Goal: Transaction & Acquisition: Book appointment/travel/reservation

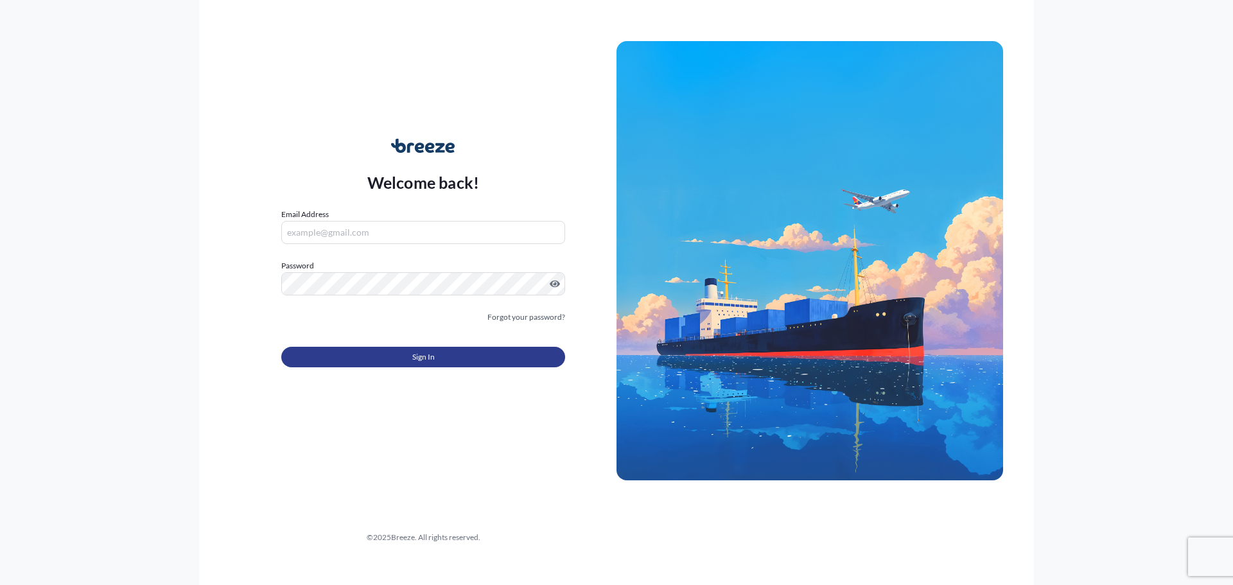
type input "[PERSON_NAME][EMAIL_ADDRESS][PERSON_NAME][DOMAIN_NAME]"
click at [403, 356] on button "Sign In" at bounding box center [423, 357] width 284 height 21
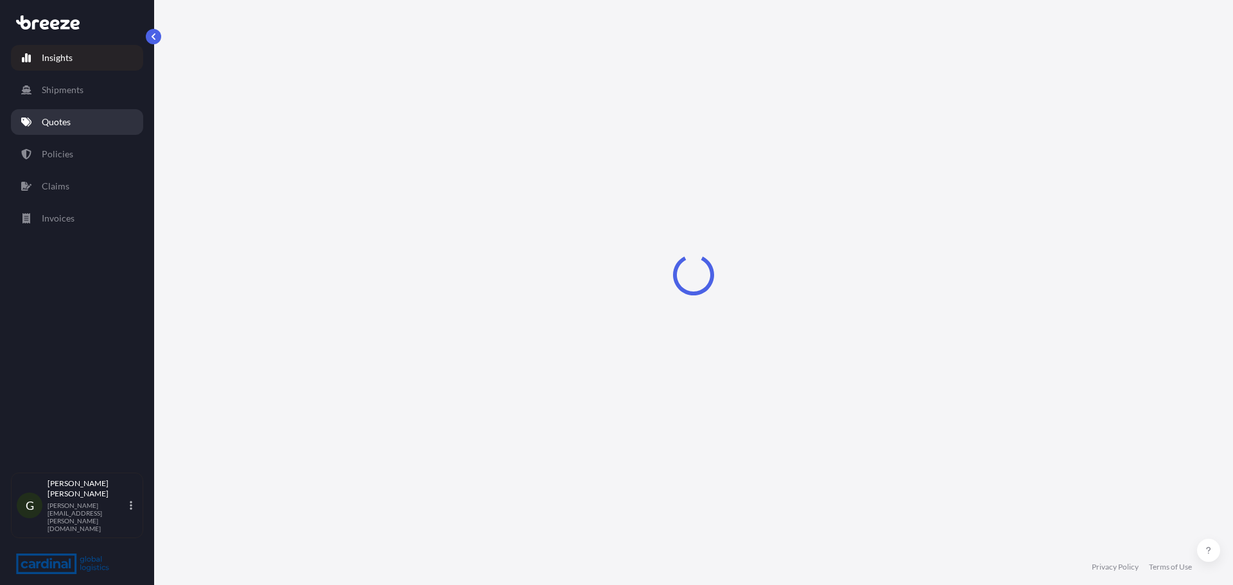
select select "2025"
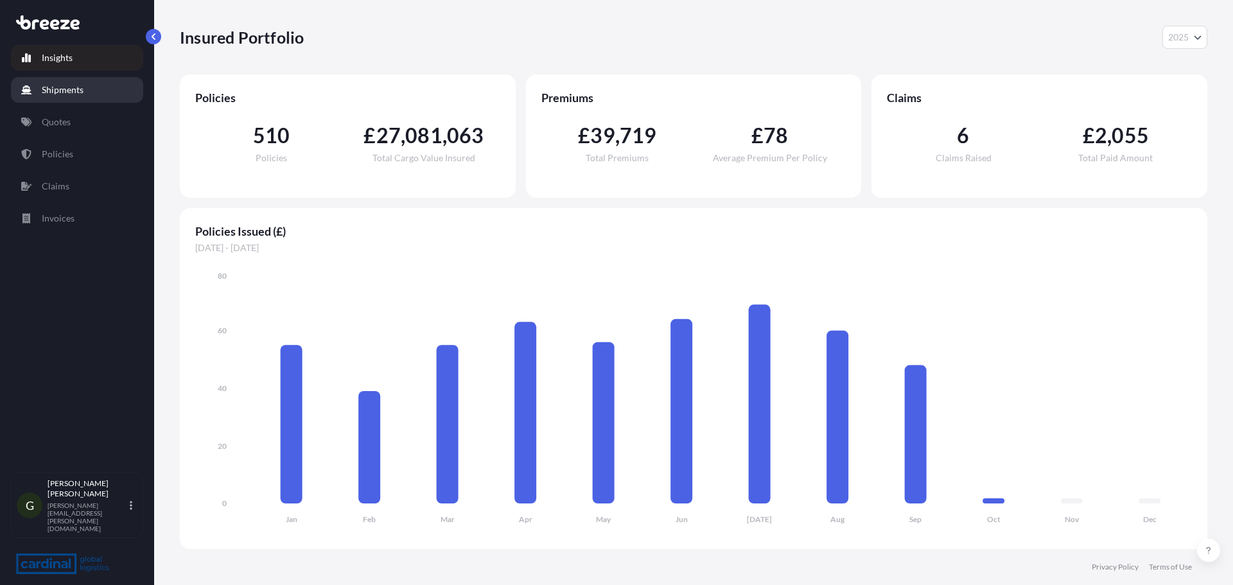
click at [91, 92] on link "Shipments" at bounding box center [77, 90] width 132 height 26
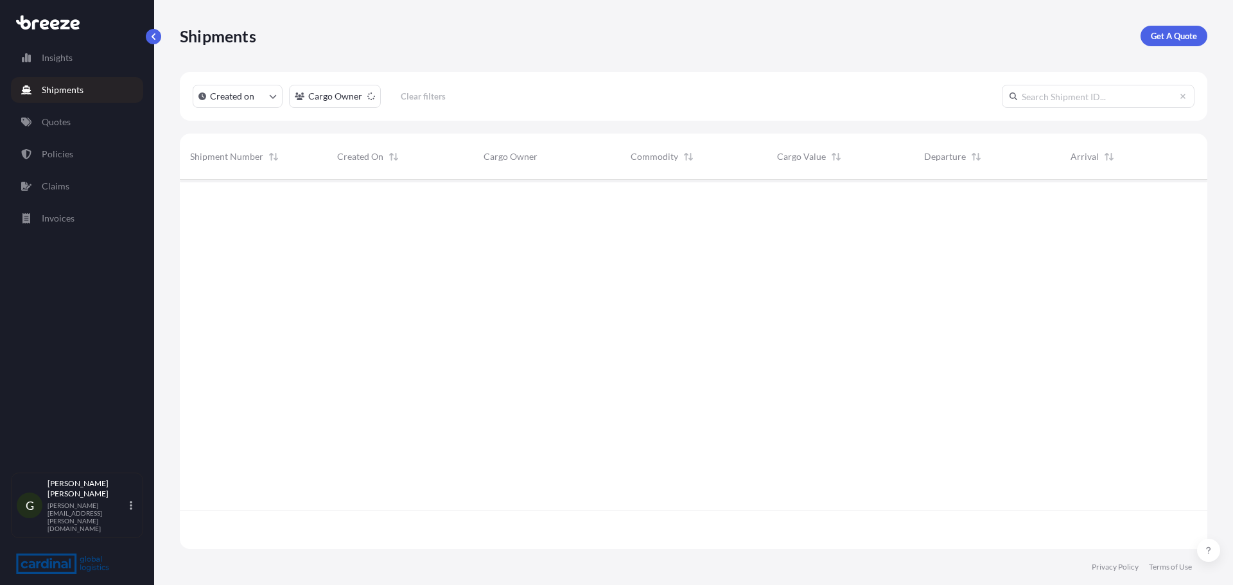
scroll to position [367, 1018]
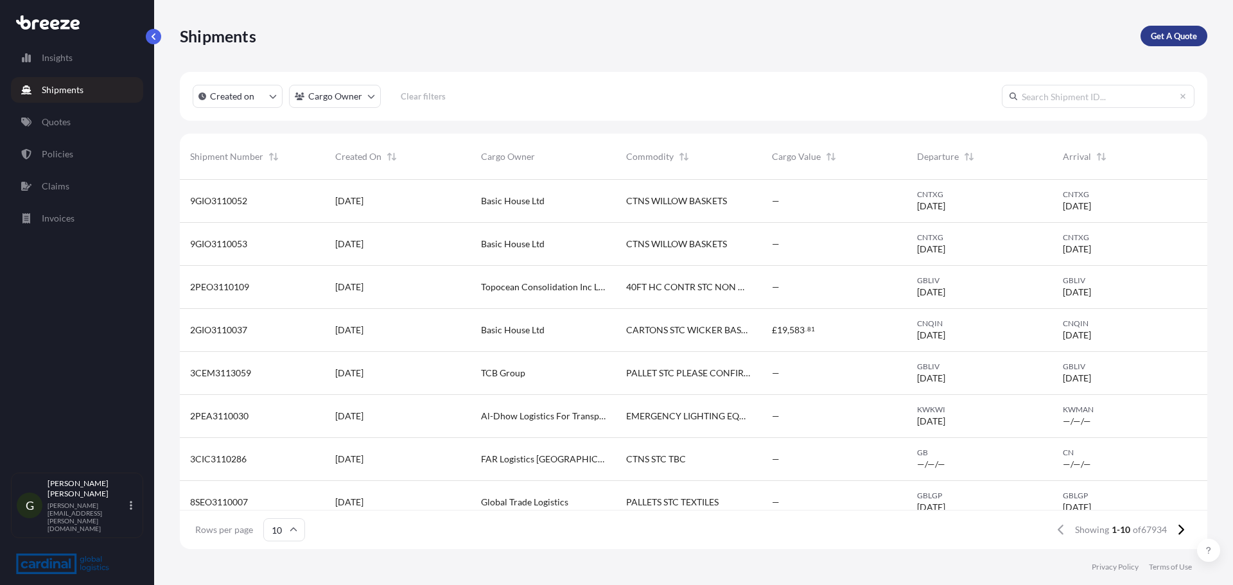
click at [1185, 40] on p "Get A Quote" at bounding box center [1173, 36] width 46 height 13
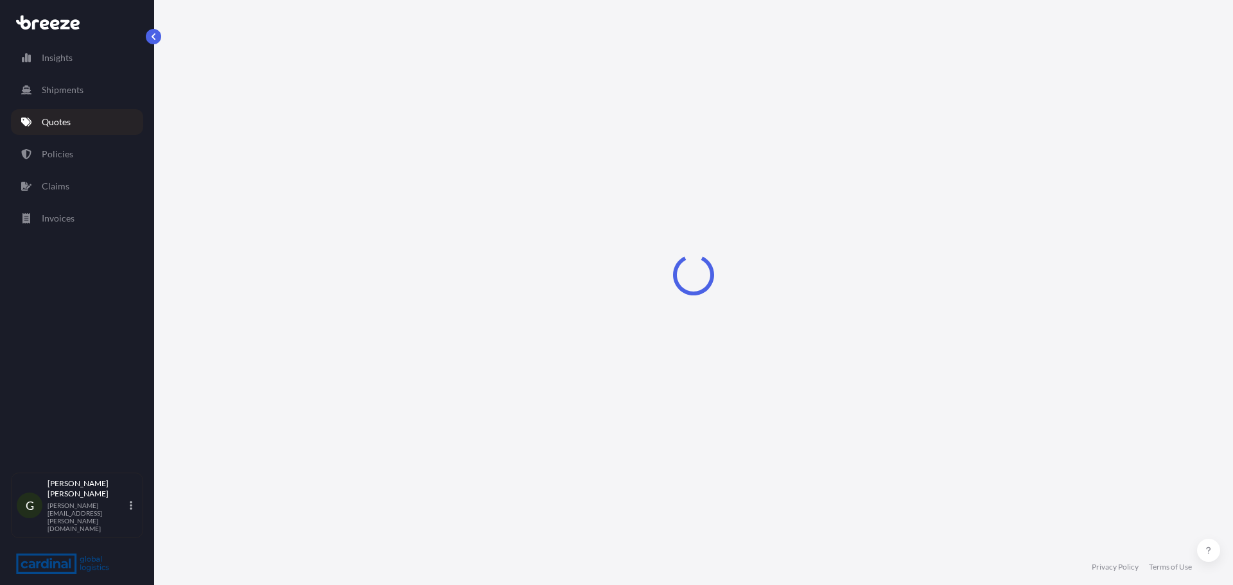
select select "Sea"
select select "1"
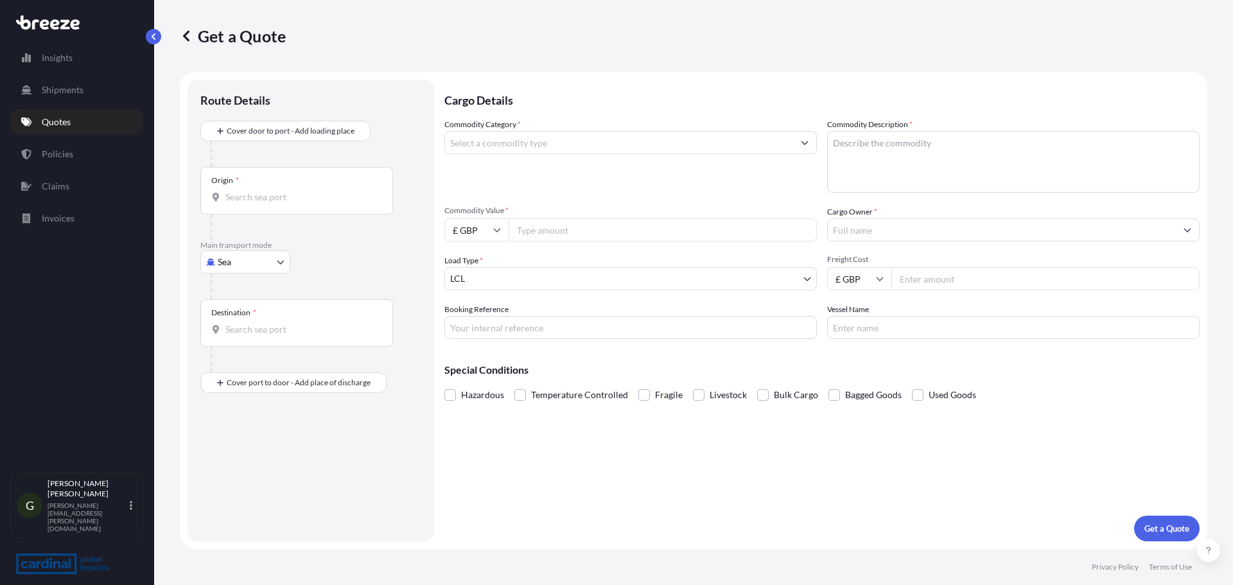
click at [722, 135] on input "Commodity Category *" at bounding box center [619, 142] width 348 height 23
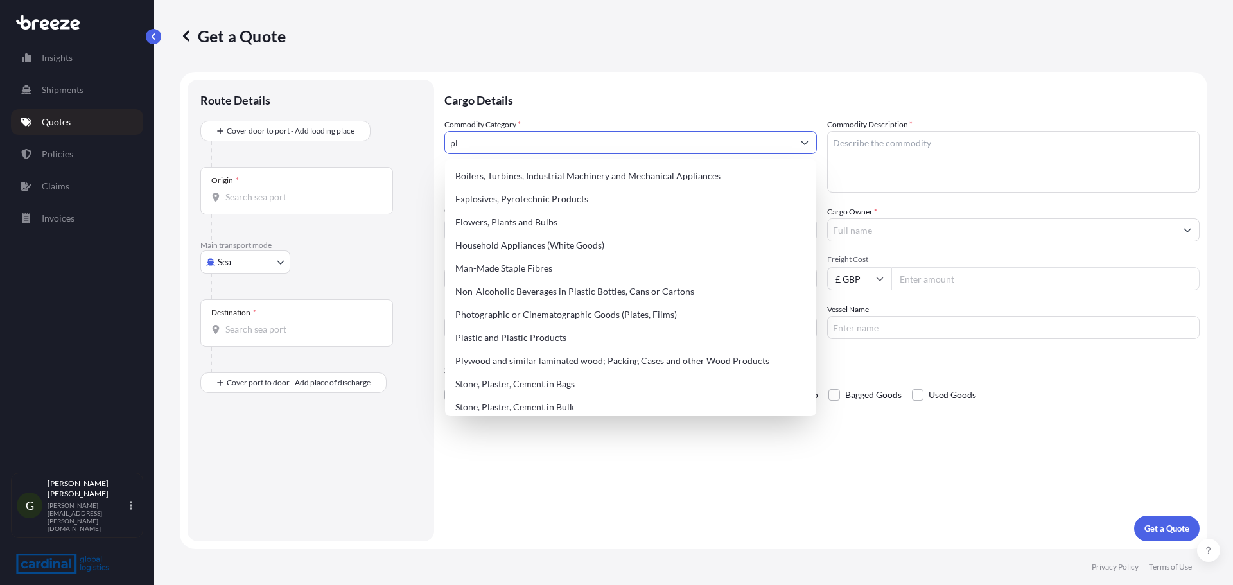
type input "p"
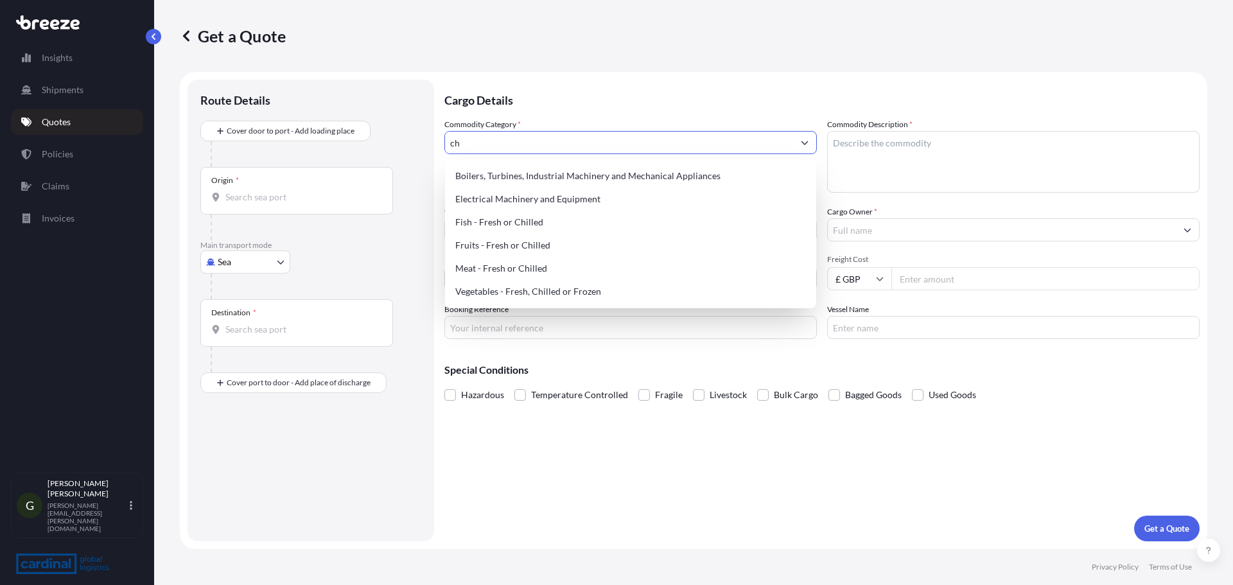
type input "c"
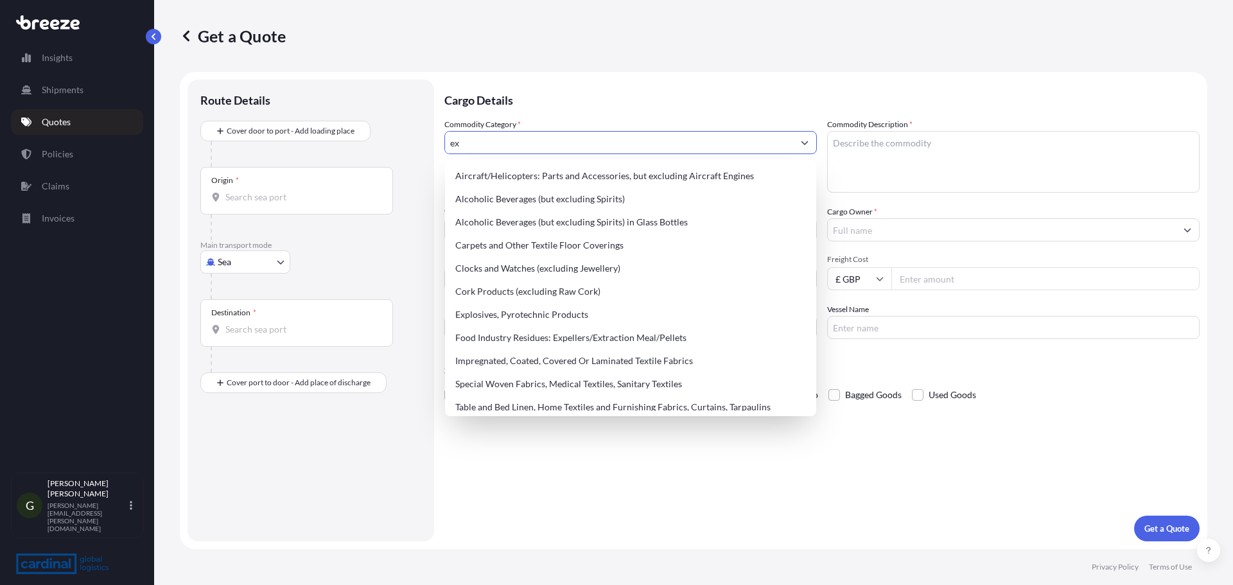
type input "e"
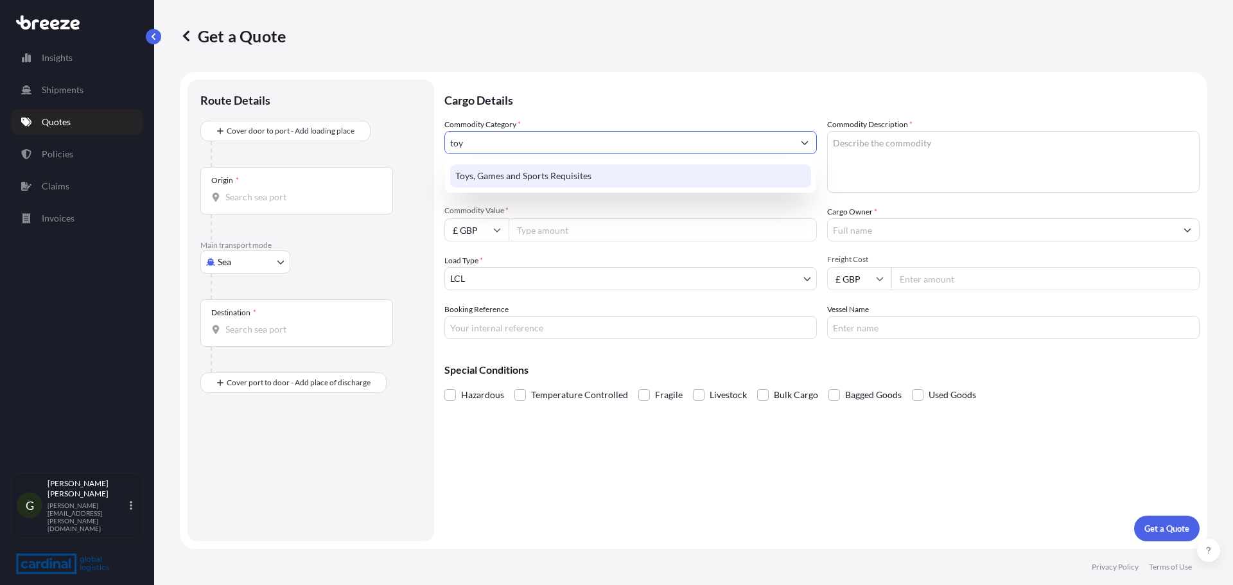
click at [666, 171] on div "Toys, Games and Sports Requisites" at bounding box center [630, 175] width 361 height 23
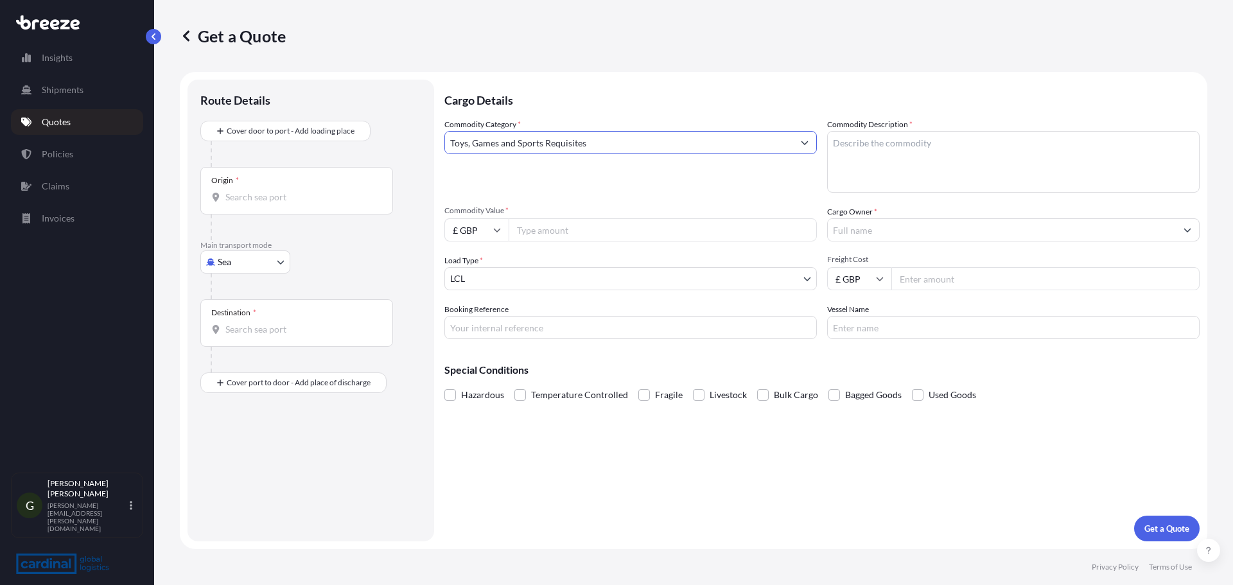
type input "Toys, Games and Sports Requisites"
click at [919, 141] on textarea "Commodity Description *" at bounding box center [1013, 162] width 372 height 62
type textarea "C"
type textarea "Play Equipment to be assembled"
click at [567, 221] on input "Commodity Value *" at bounding box center [662, 229] width 308 height 23
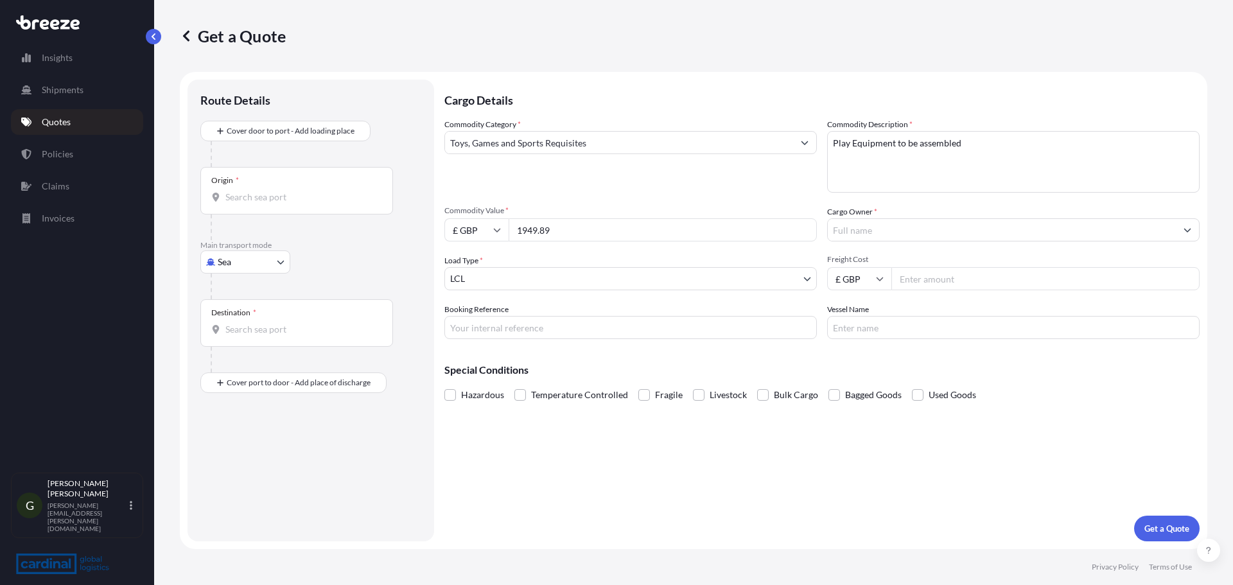
type input "1949.89"
click at [490, 236] on input "£ GBP" at bounding box center [476, 229] width 64 height 23
click at [483, 260] on div "€ EUR" at bounding box center [476, 265] width 54 height 24
type input "€ EUR"
click at [865, 236] on input "Cargo Owner *" at bounding box center [1002, 229] width 348 height 23
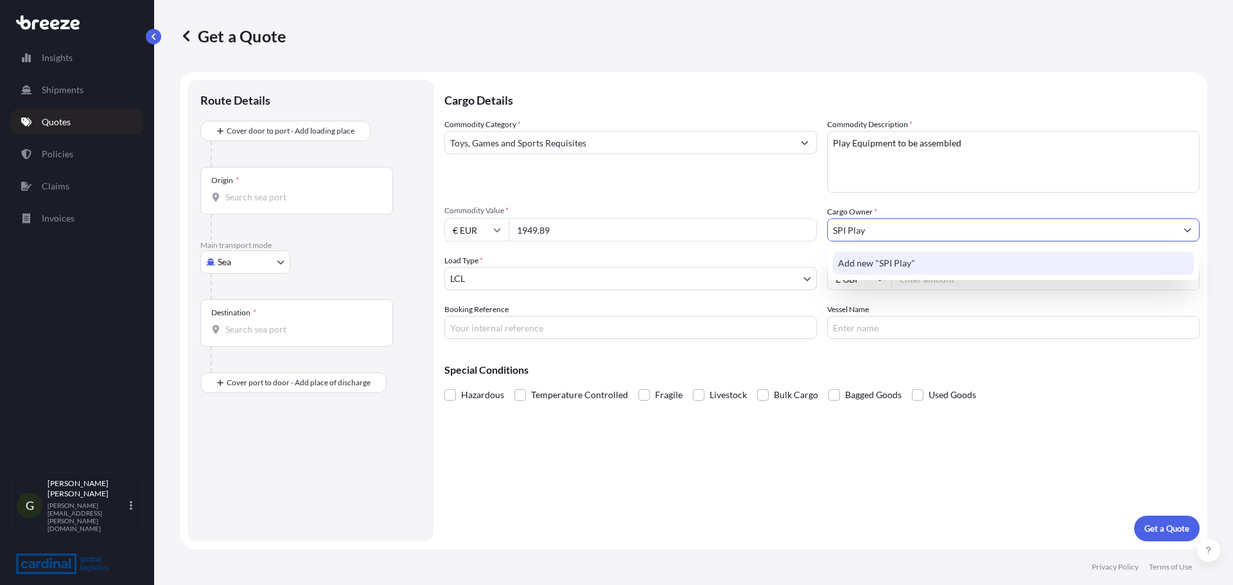
type input "SPI Play"
click at [548, 283] on body "15 options available. 3 options available. 0 options available. 1 option availa…" at bounding box center [616, 292] width 1233 height 585
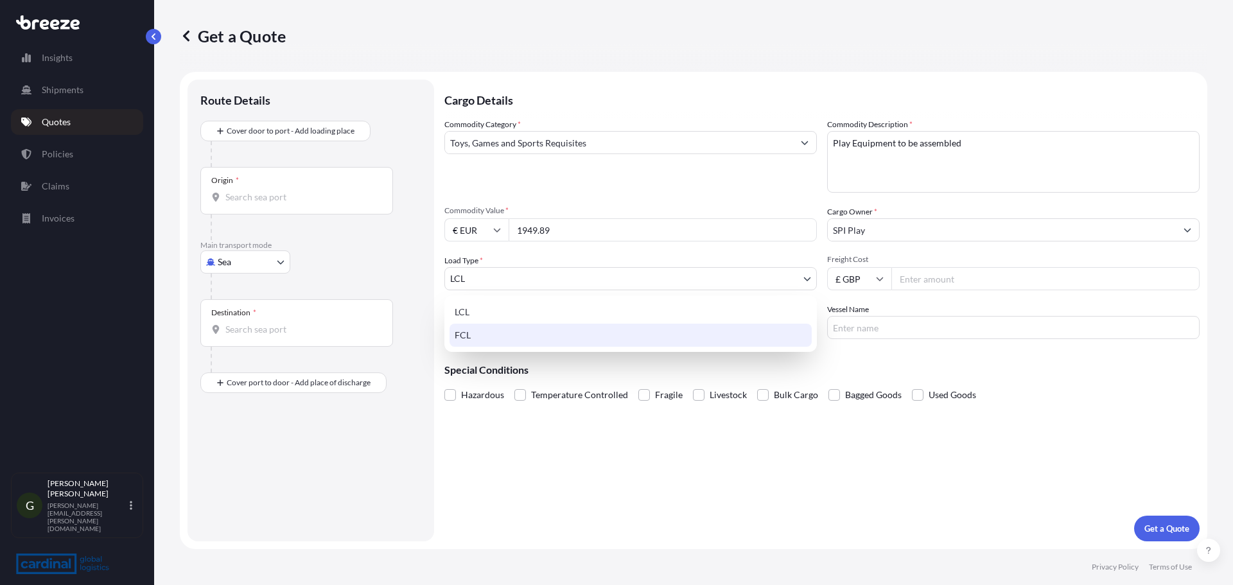
click at [480, 331] on div "FCL" at bounding box center [630, 335] width 362 height 23
select select "2"
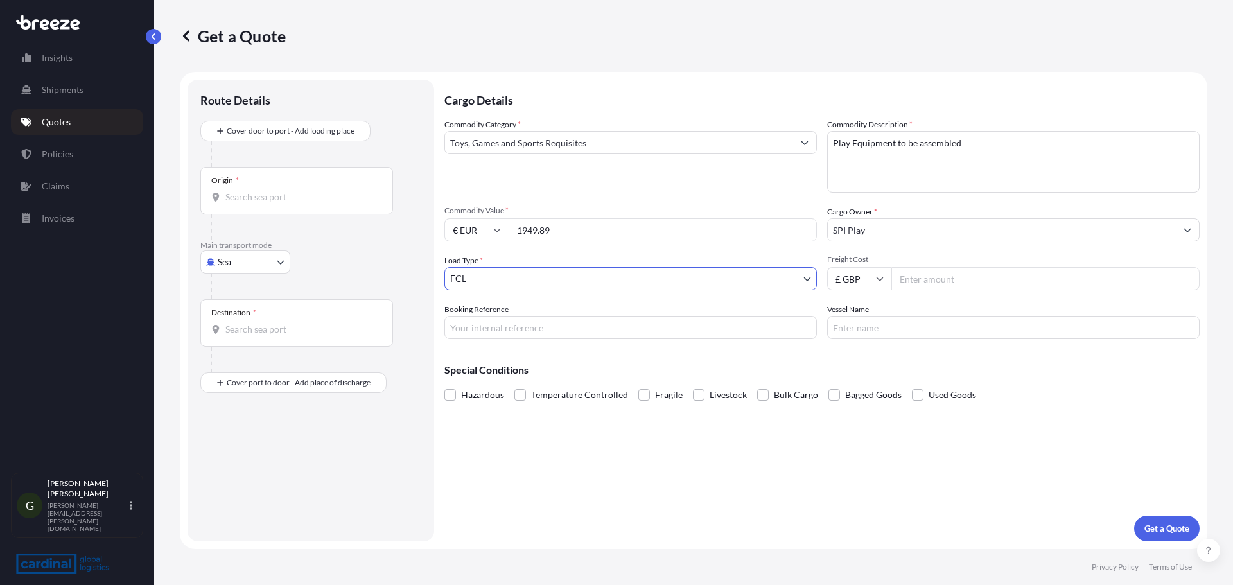
click at [921, 282] on input "Freight Cost" at bounding box center [1045, 278] width 308 height 23
type input "1855"
click at [881, 282] on input "£ GBP" at bounding box center [859, 278] width 64 height 23
click at [861, 360] on div "$ USD" at bounding box center [859, 368] width 54 height 24
type input "$ USD"
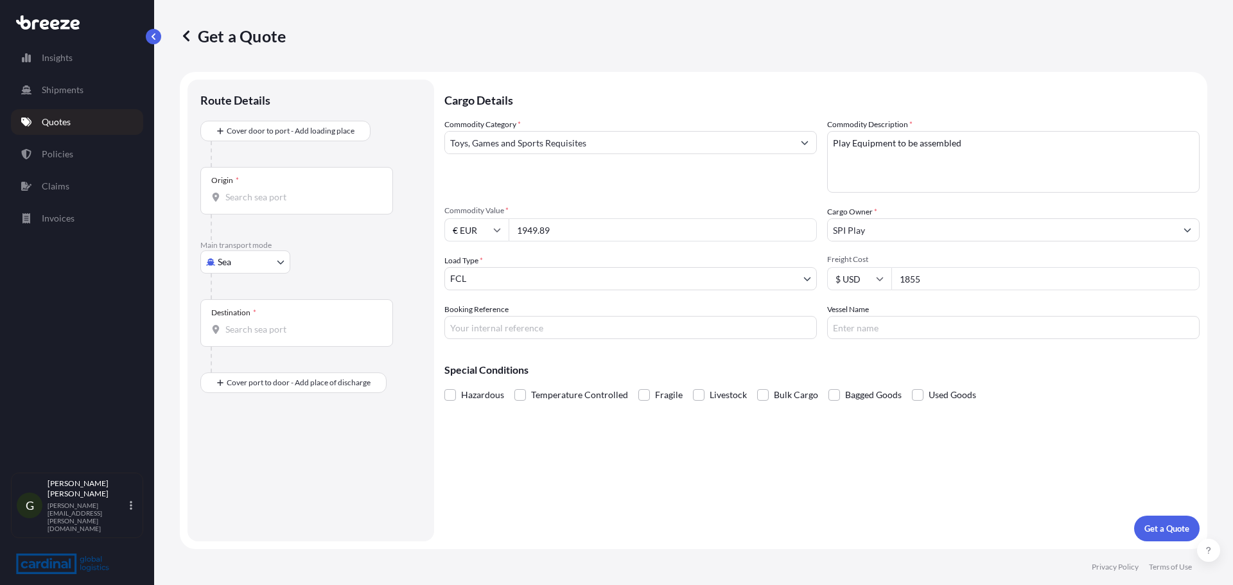
click at [513, 325] on input "Booking Reference" at bounding box center [630, 327] width 372 height 23
click at [555, 331] on input "Booking Reference" at bounding box center [630, 327] width 372 height 23
paste input "JK1442"
type input "JK1442"
click at [261, 204] on div "Origin *" at bounding box center [296, 191] width 193 height 48
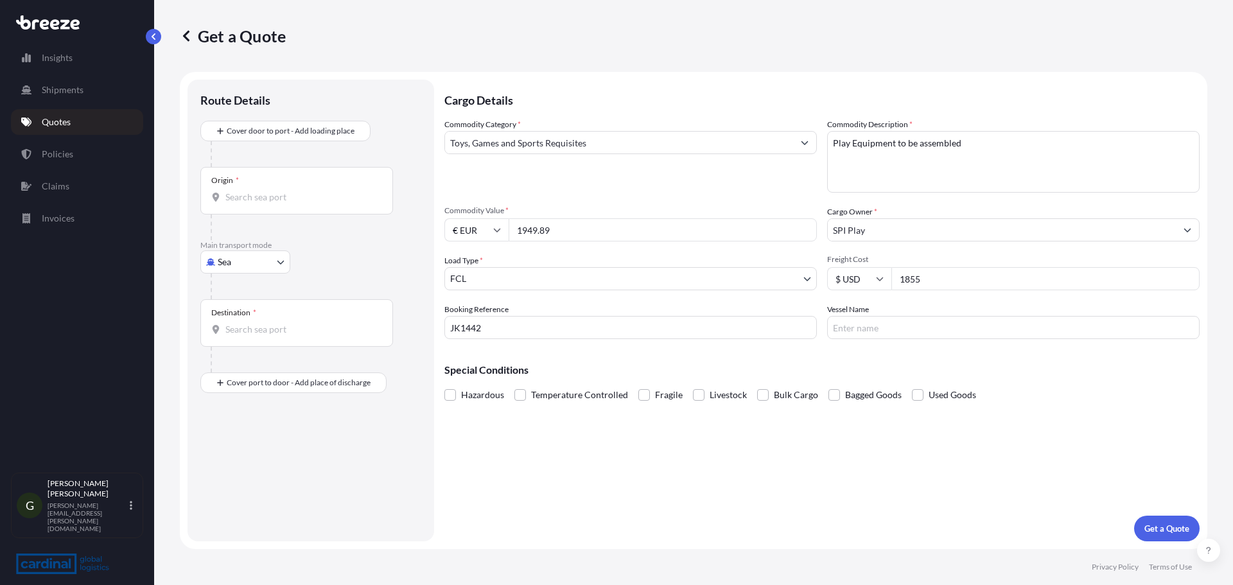
click at [261, 204] on input "Origin *" at bounding box center [301, 197] width 152 height 13
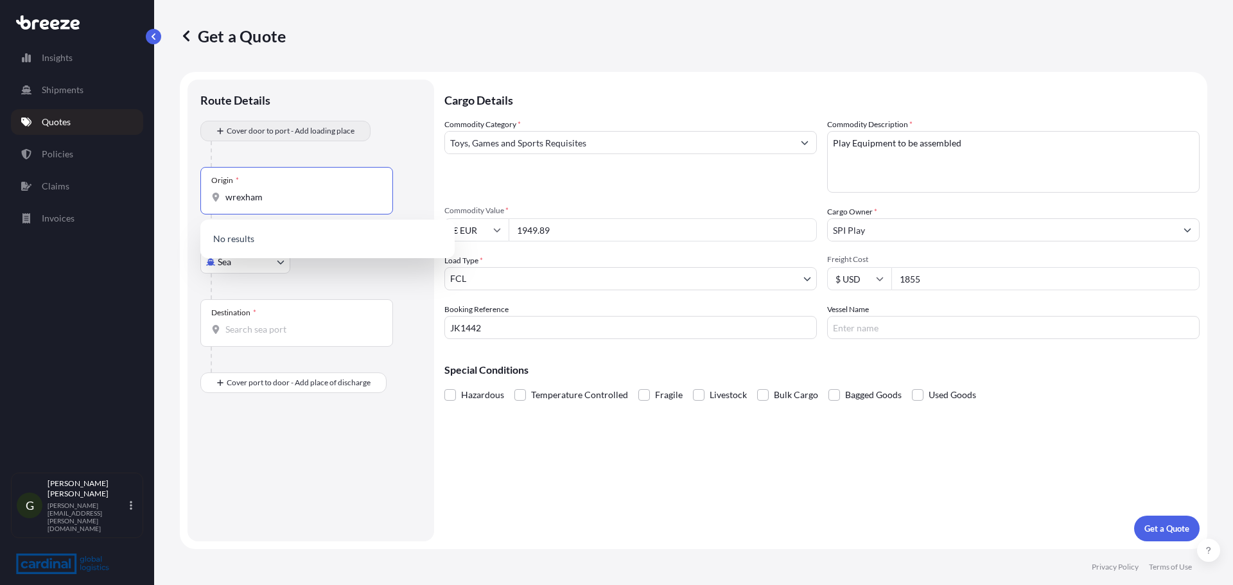
type input "wrexham"
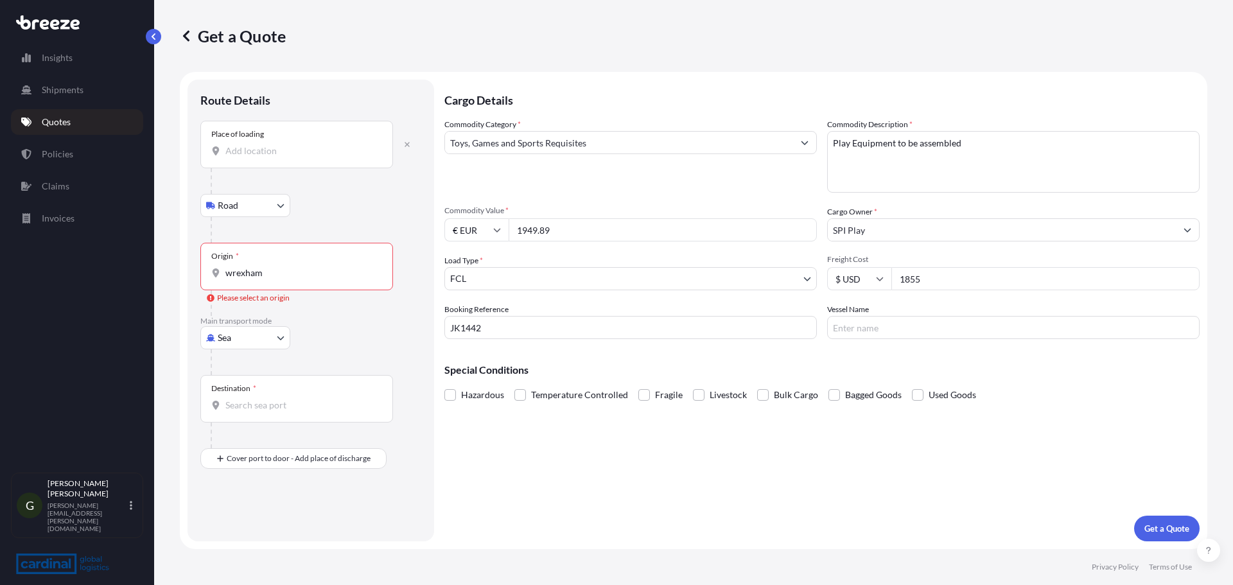
click at [295, 164] on div "Place of loading" at bounding box center [296, 145] width 193 height 48
click at [295, 157] on input "Place of loading" at bounding box center [301, 150] width 152 height 13
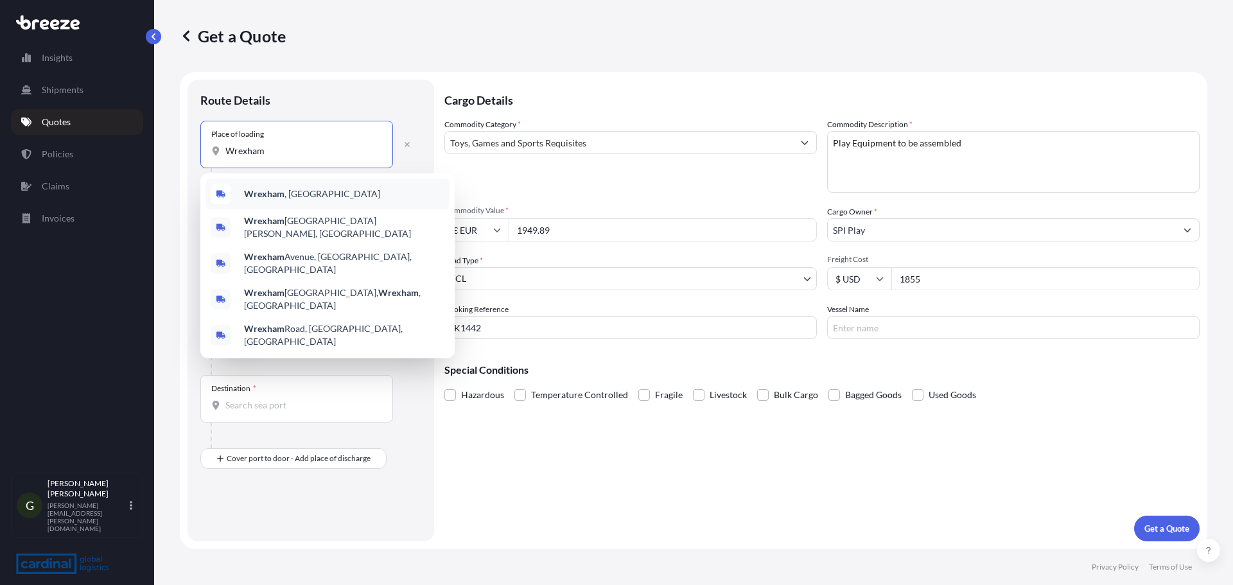
click at [266, 188] on b "Wrexham" at bounding box center [264, 193] width 40 height 11
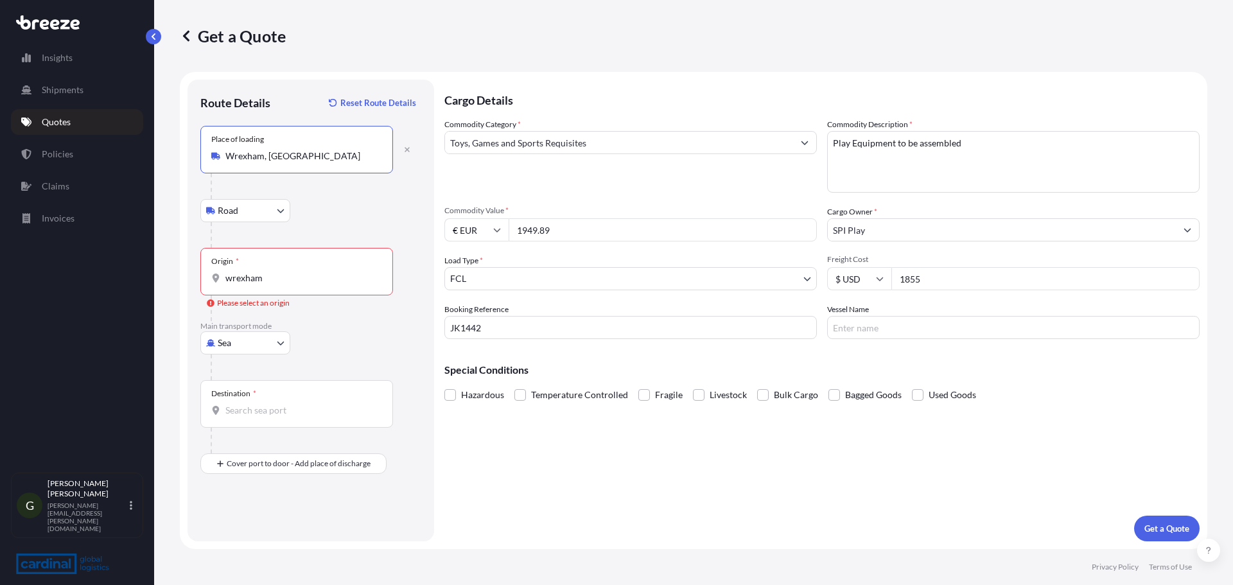
type input "Wrexham, [GEOGRAPHIC_DATA]"
click at [266, 278] on input "wrexham" at bounding box center [301, 278] width 152 height 13
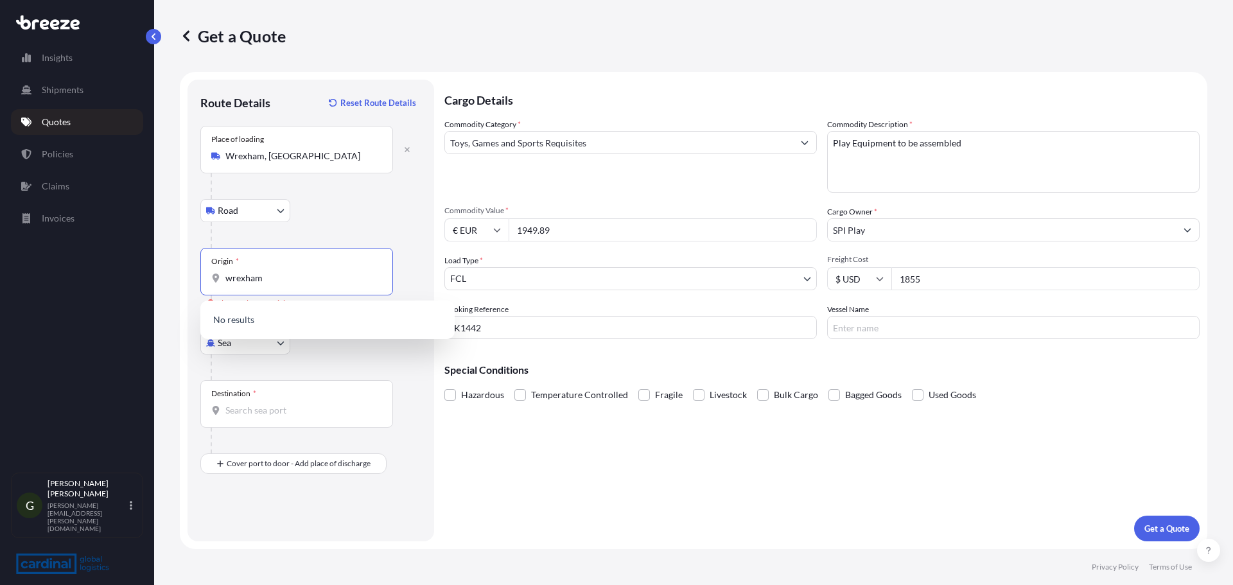
click at [256, 279] on input "wrexham" at bounding box center [301, 278] width 152 height 13
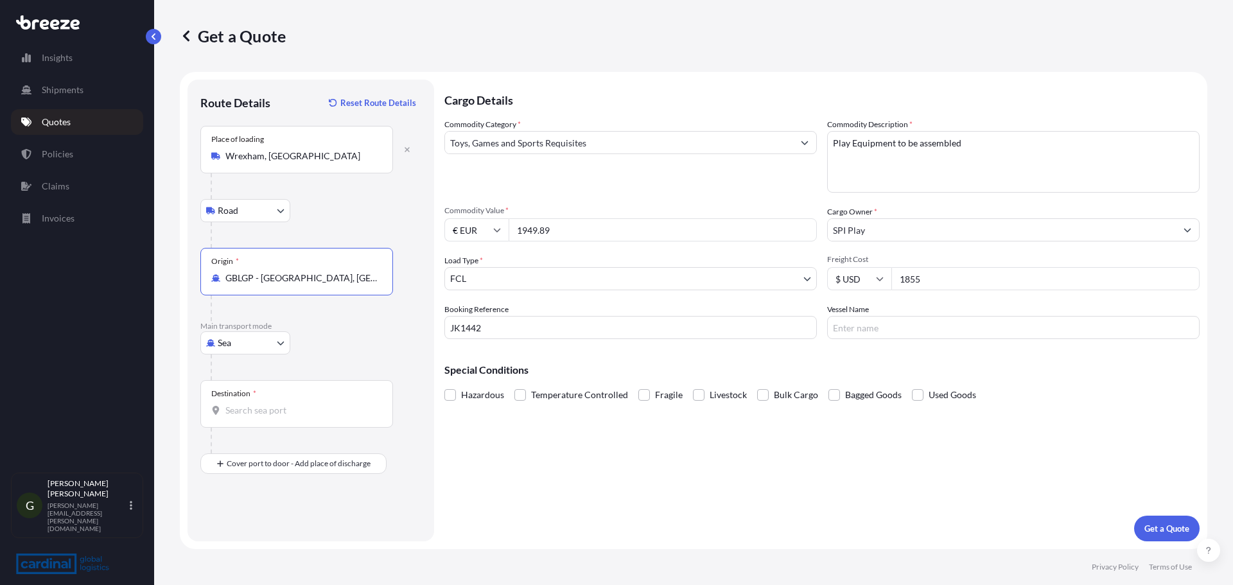
type input "GBLGP - [GEOGRAPHIC_DATA], [GEOGRAPHIC_DATA]"
click at [259, 410] on input "Destination *" at bounding box center [301, 410] width 152 height 13
type input "k"
type input "SAJED - [GEOGRAPHIC_DATA], [GEOGRAPHIC_DATA]"
click at [1166, 526] on p "Get a Quote" at bounding box center [1166, 528] width 45 height 13
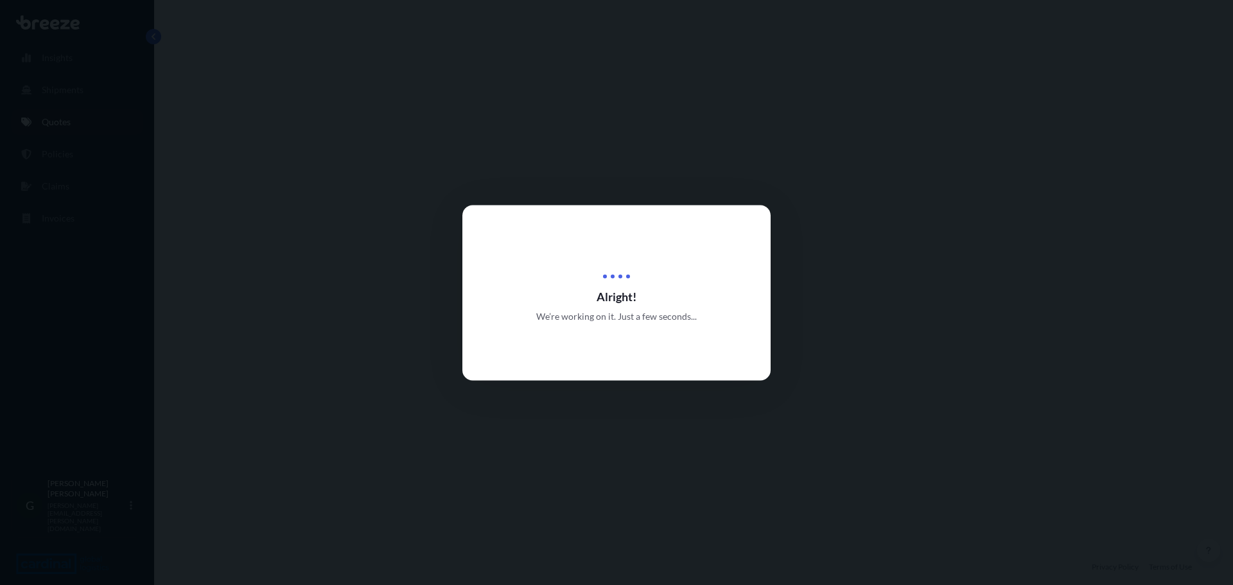
select select "Road"
select select "Sea"
select select "2"
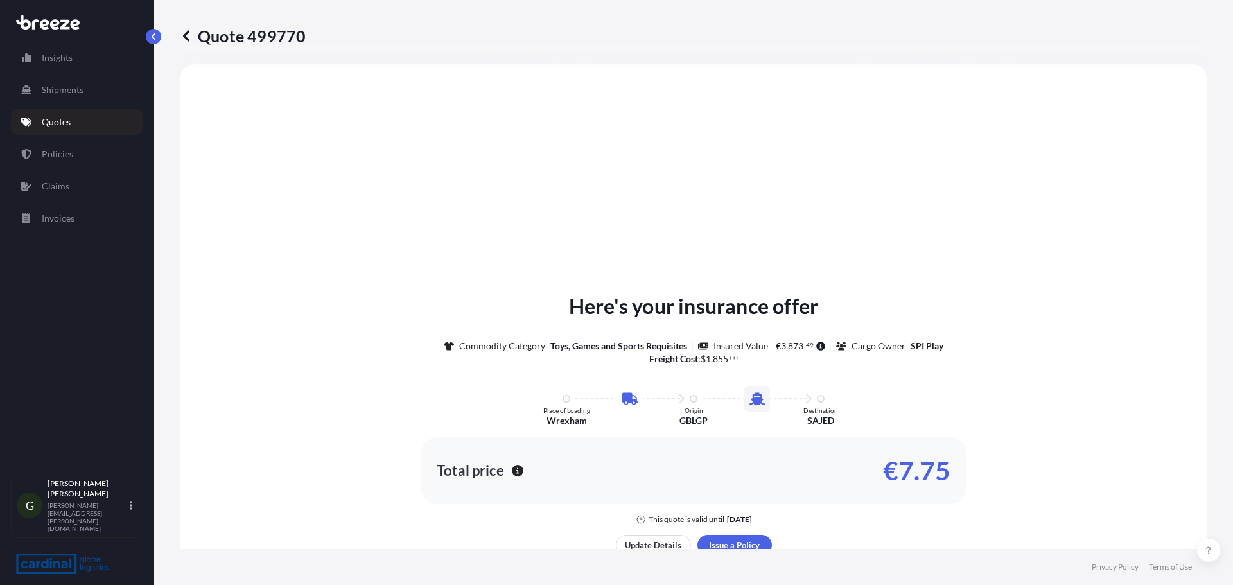
scroll to position [754, 0]
